Goal: Book appointment/travel/reservation

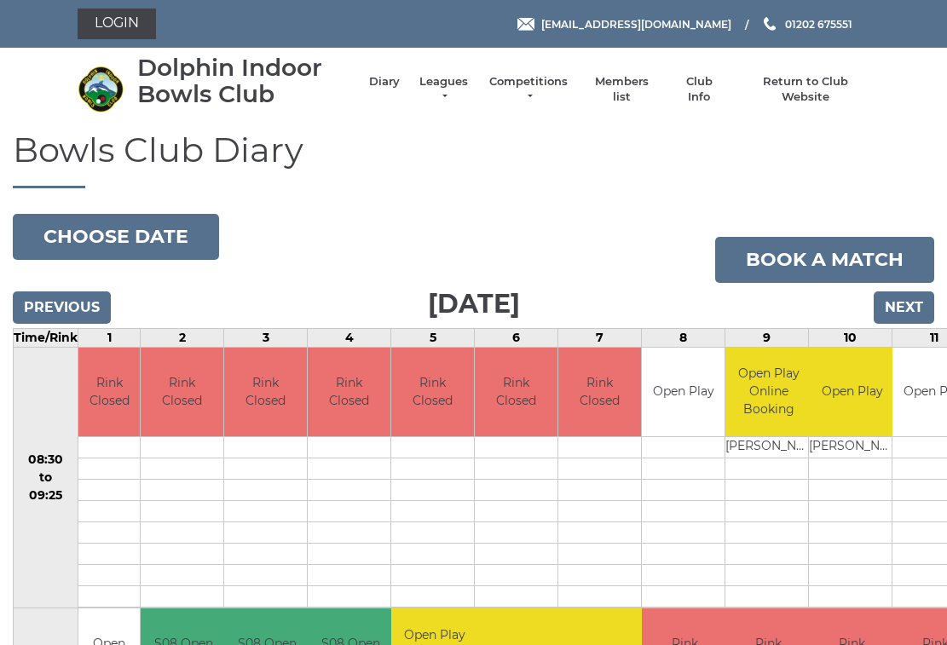
click at [923, 307] on input "Next" at bounding box center [904, 308] width 61 height 32
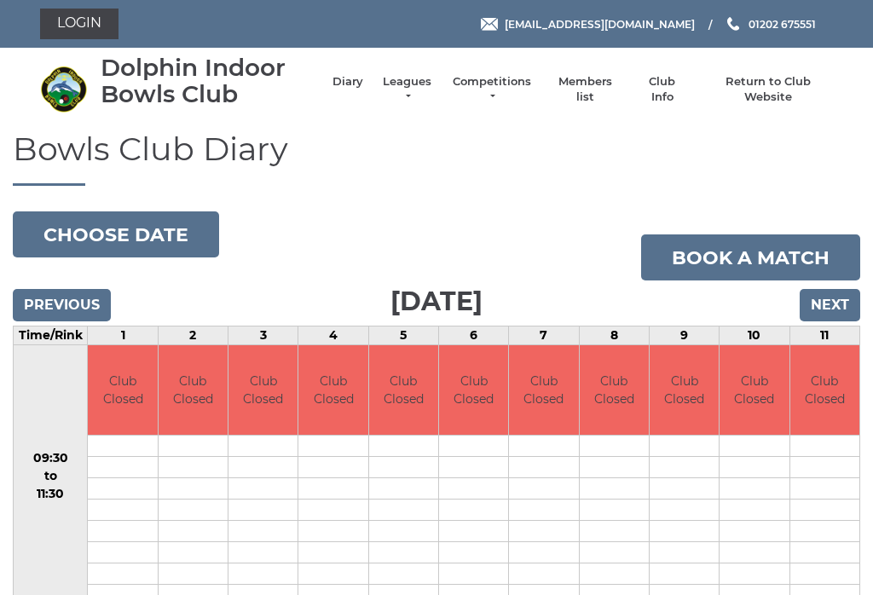
click at [844, 304] on input "Next" at bounding box center [830, 305] width 61 height 32
click at [860, 301] on input "Next" at bounding box center [830, 305] width 61 height 32
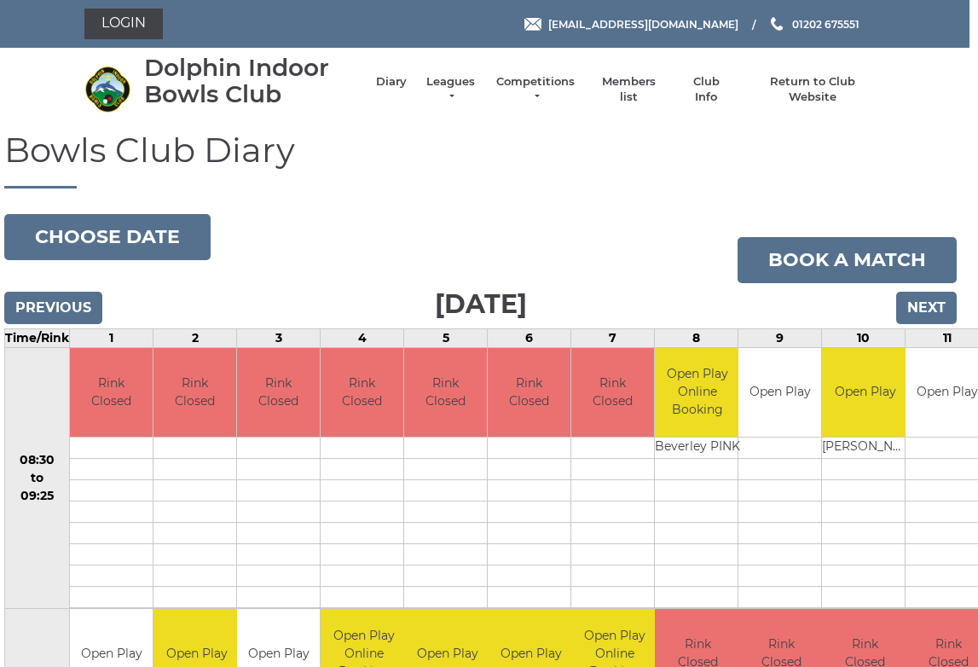
scroll to position [0, 8]
click at [946, 304] on input "Next" at bounding box center [927, 308] width 61 height 32
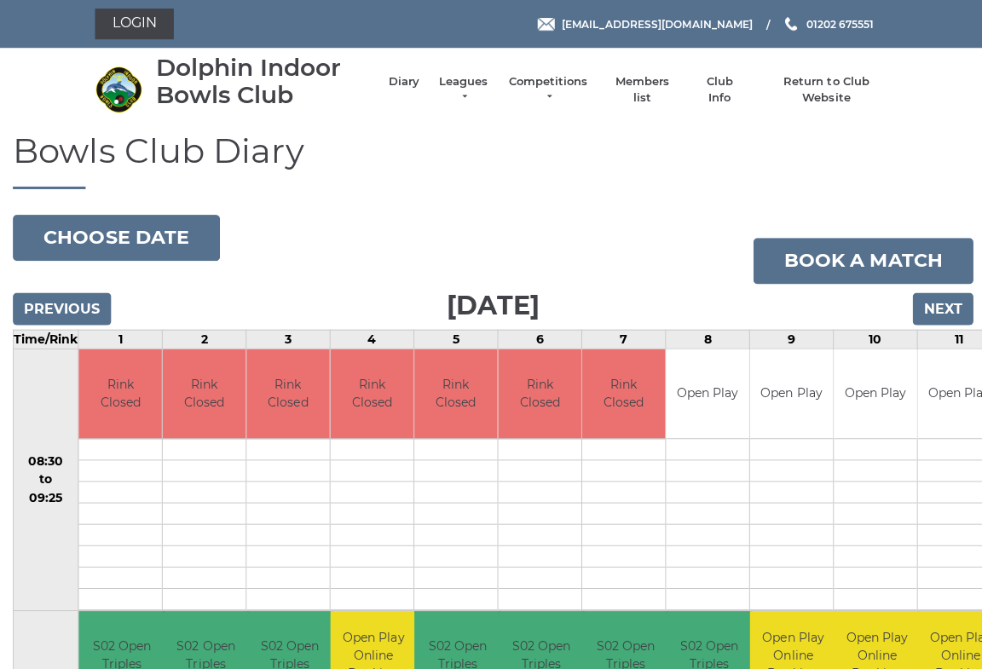
click at [176, 231] on button "Choose date" at bounding box center [116, 237] width 206 height 46
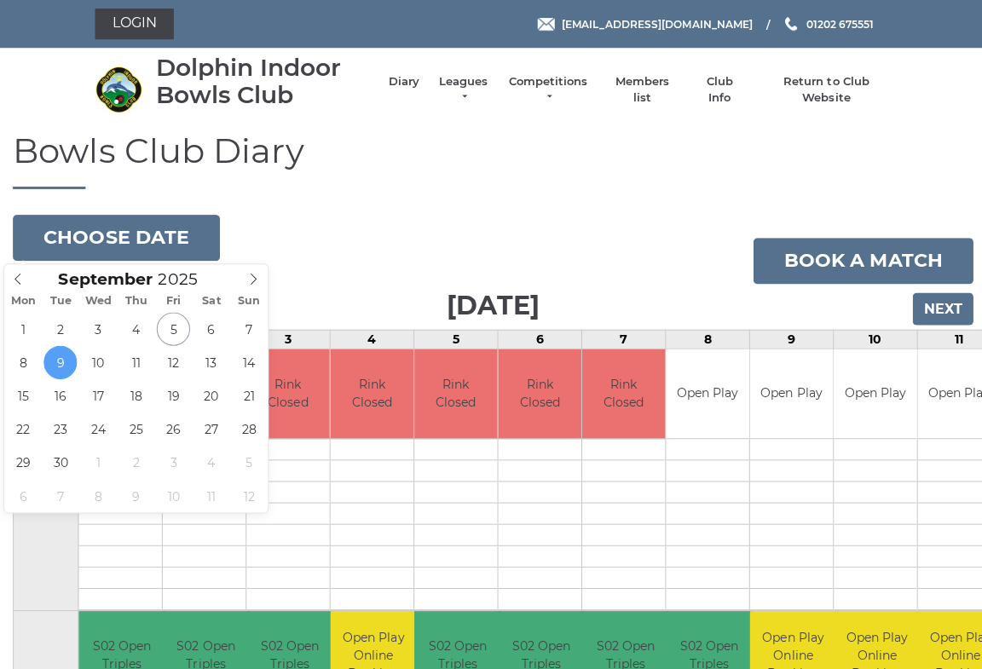
type input "2025-09-22"
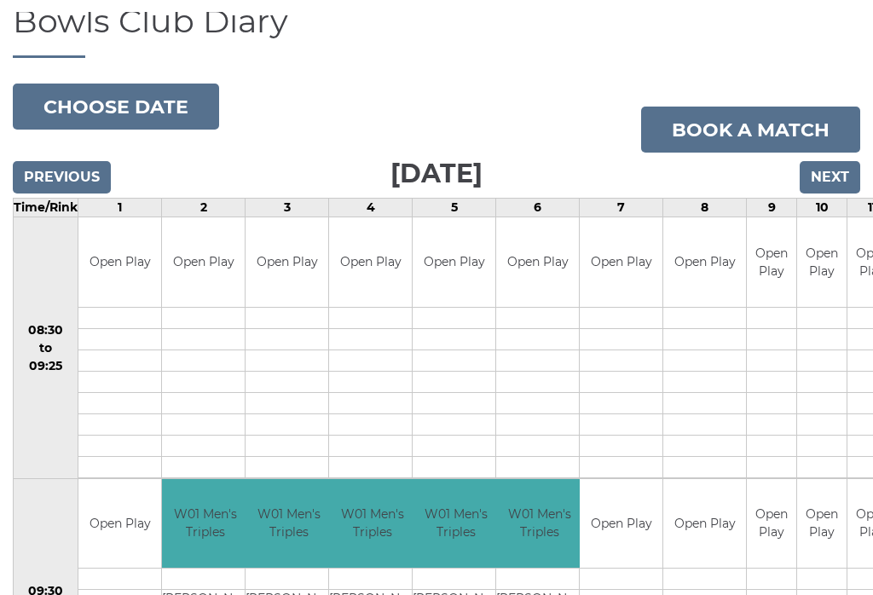
scroll to position [128, 0]
click at [848, 186] on input "Next" at bounding box center [830, 177] width 61 height 32
